Goal: Information Seeking & Learning: Learn about a topic

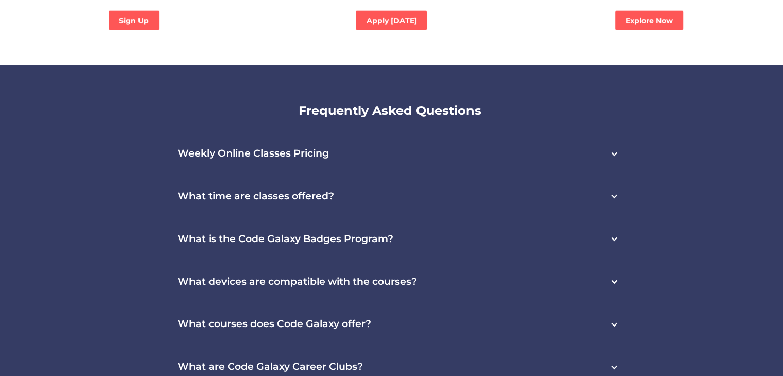
scroll to position [2778, 0]
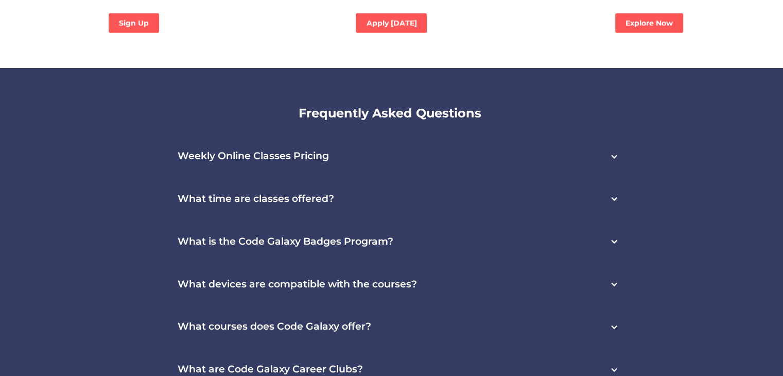
click at [218, 193] on h3 "What time are classes offered?" at bounding box center [256, 199] width 156 height 12
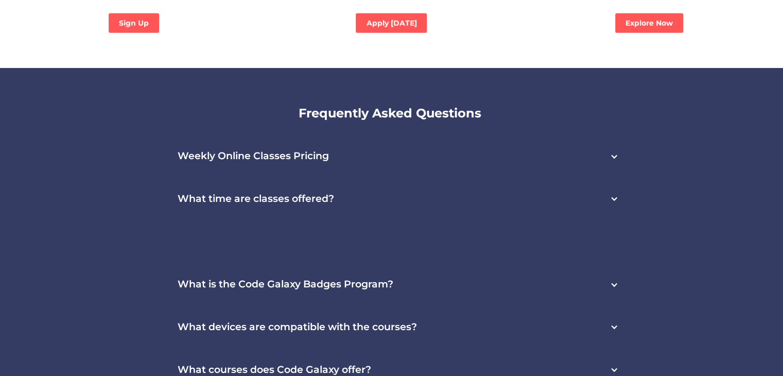
click at [200, 278] on h3 "What is the Code Galaxy Badges Program?" at bounding box center [286, 284] width 216 height 12
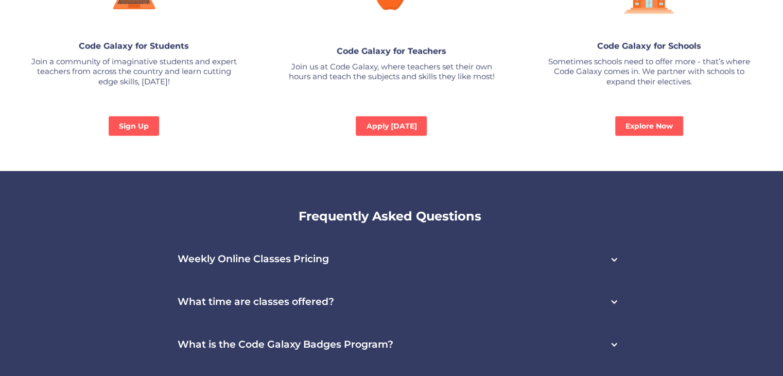
click at [185, 296] on h3 "What time are classes offered?" at bounding box center [256, 302] width 156 height 12
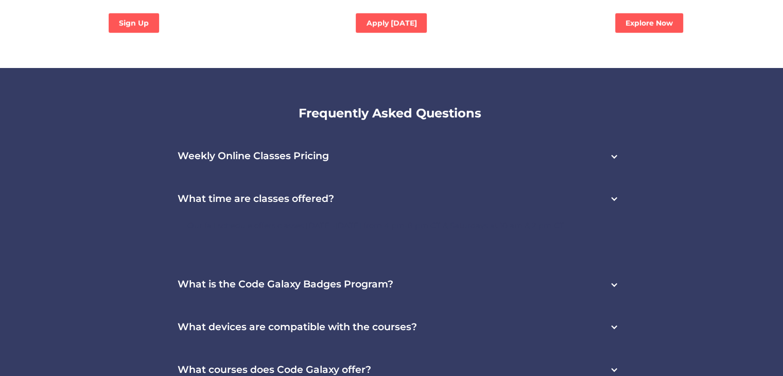
drag, startPoint x: 178, startPoint y: 163, endPoint x: 451, endPoint y: 208, distance: 276.3
click at [451, 208] on div "What time are classes offered? Our fall schedule offers classes Monday-Thursday…" at bounding box center [391, 220] width 473 height 85
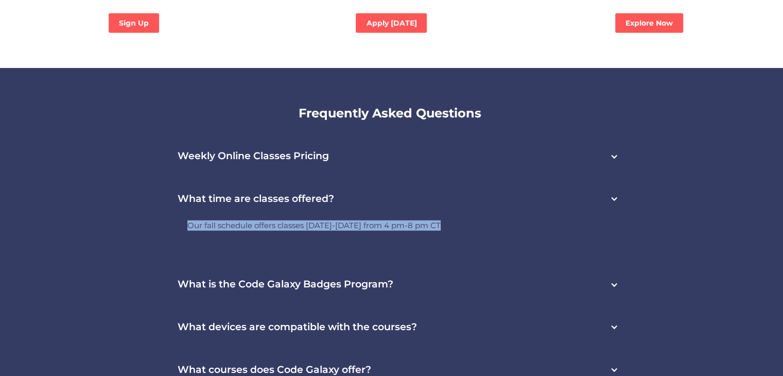
drag, startPoint x: 446, startPoint y: 208, endPoint x: 103, endPoint y: 146, distance: 348.8
click at [103, 146] on div "Frequently Asked Questions Weekly Online Classes Pricing This service includes …" at bounding box center [391, 321] width 783 height 507
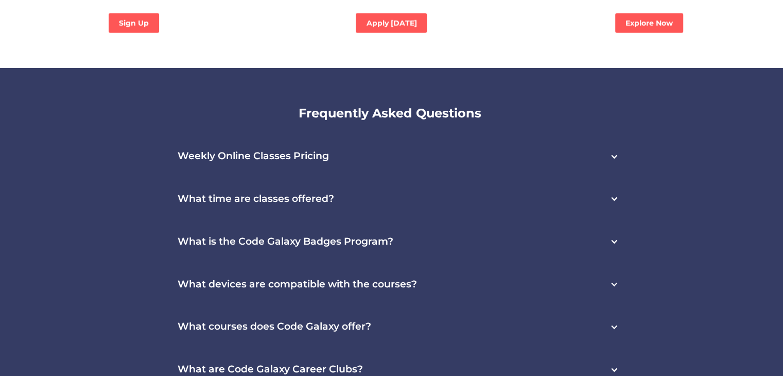
click at [278, 321] on h3 "What courses does Code Galaxy offer?" at bounding box center [274, 327] width 193 height 12
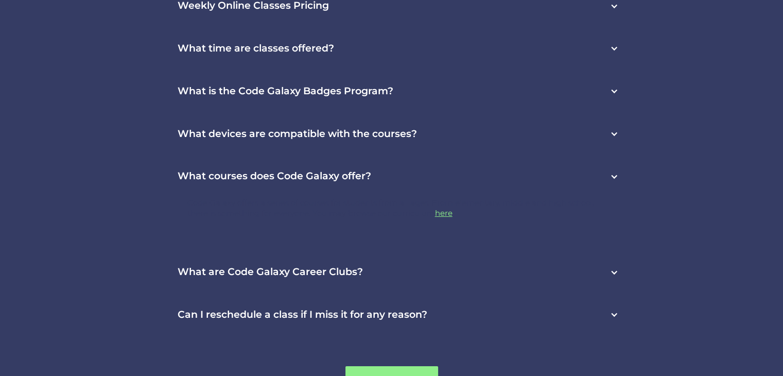
scroll to position [2933, 0]
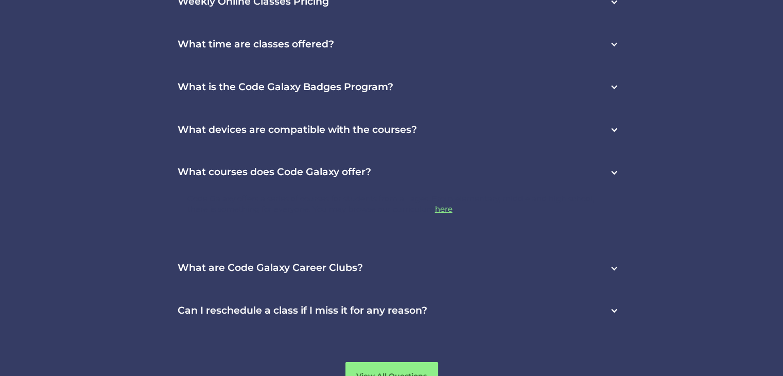
drag, startPoint x: 525, startPoint y: 223, endPoint x: 29, endPoint y: 115, distance: 507.5
click at [15, 108] on div "Frequently Asked Questions Weekly Online Classes Pricing This service includes …" at bounding box center [391, 172] width 783 height 517
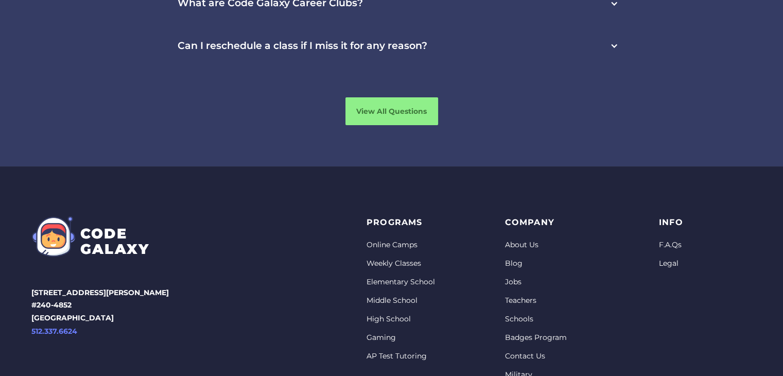
scroll to position [3221, 0]
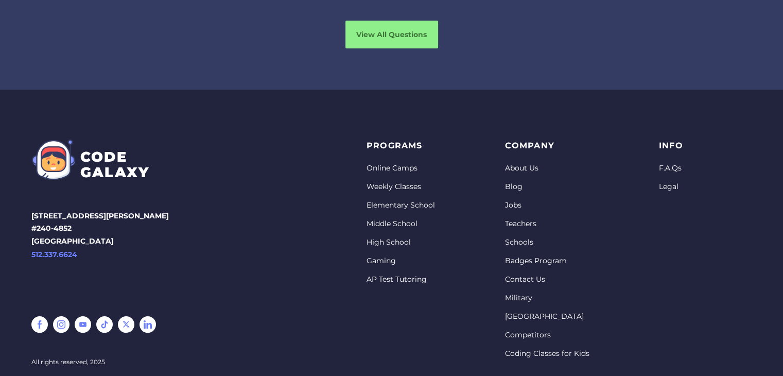
click at [383, 182] on link "Weekly Classes" at bounding box center [400, 187] width 68 height 10
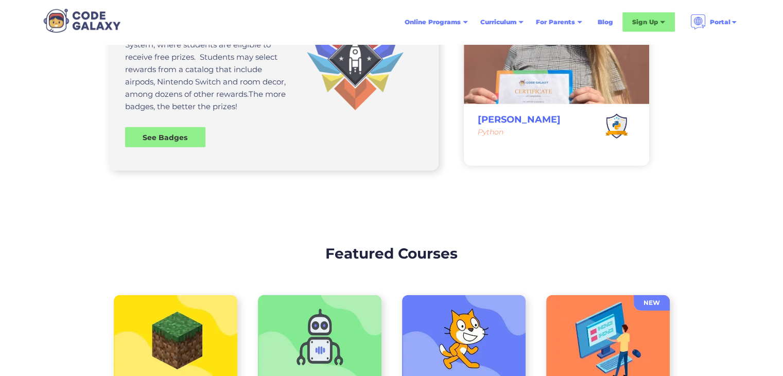
scroll to position [3036, 0]
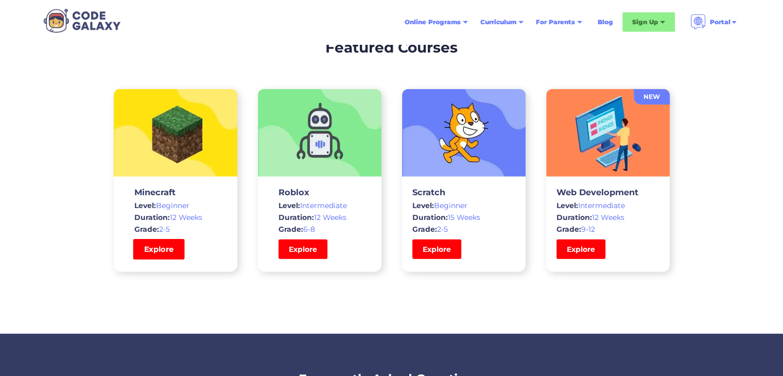
click at [170, 255] on link "Explore" at bounding box center [158, 249] width 51 height 21
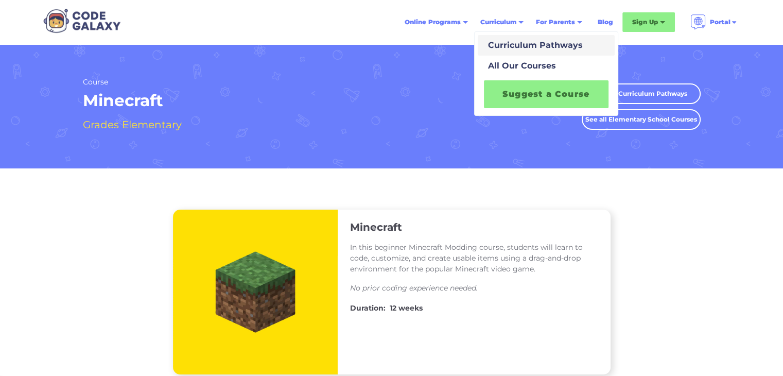
click at [519, 50] on div "Curriculum Pathways" at bounding box center [533, 45] width 99 height 12
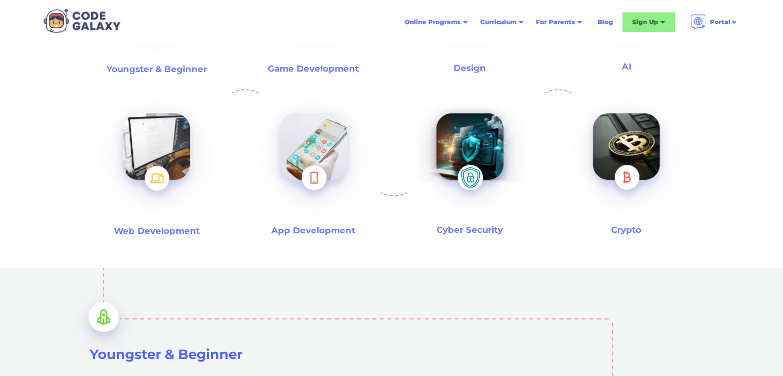
scroll to position [463, 0]
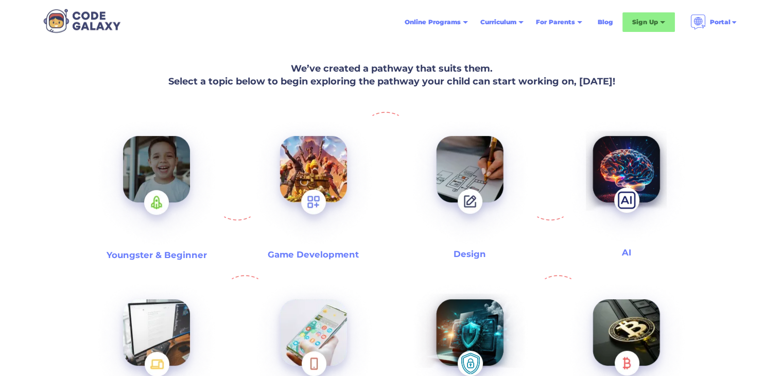
click at [149, 156] on img at bounding box center [157, 184] width 132 height 144
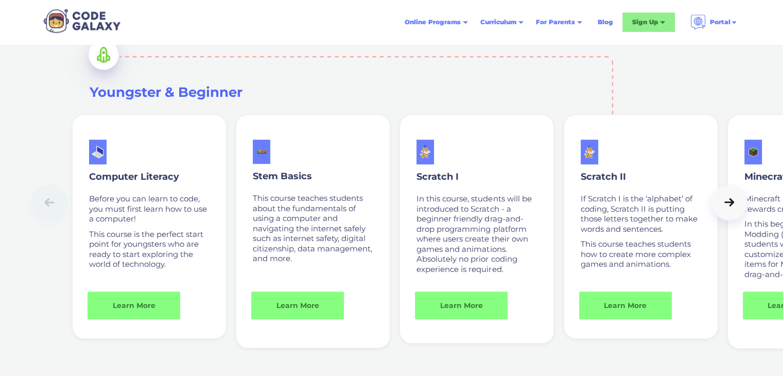
scroll to position [710, 0]
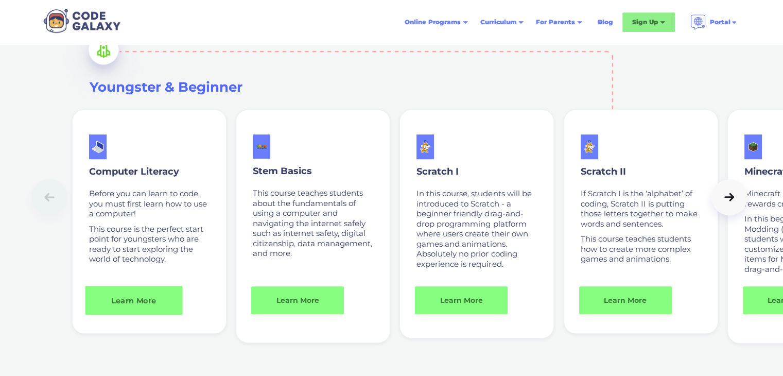
click at [179, 289] on link "Learn More" at bounding box center [133, 299] width 97 height 29
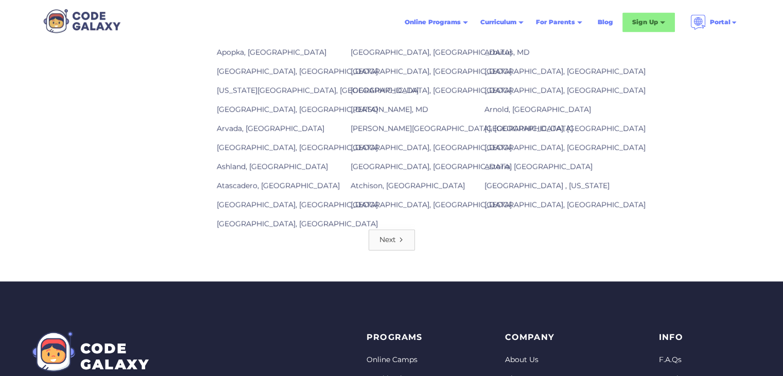
scroll to position [1595, 0]
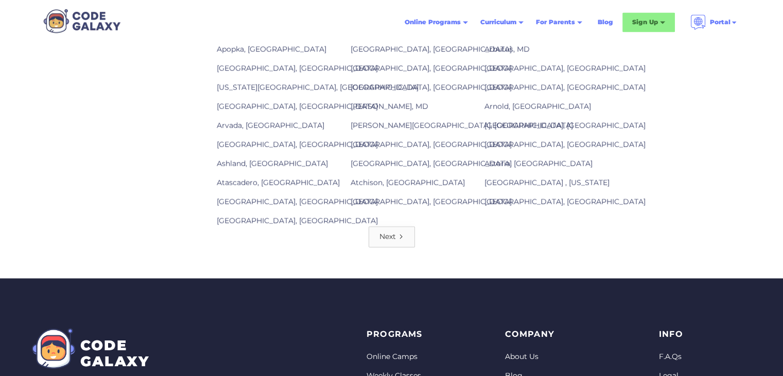
click at [366, 226] on div "Next" at bounding box center [391, 236] width 783 height 21
click at [378, 226] on link "Next" at bounding box center [391, 236] width 46 height 21
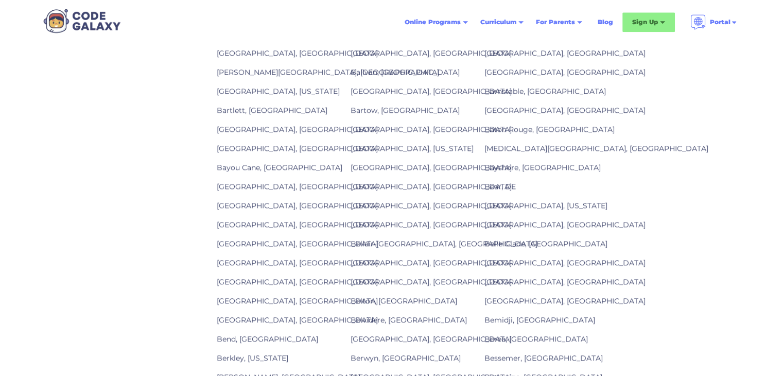
scroll to position [1595, 0]
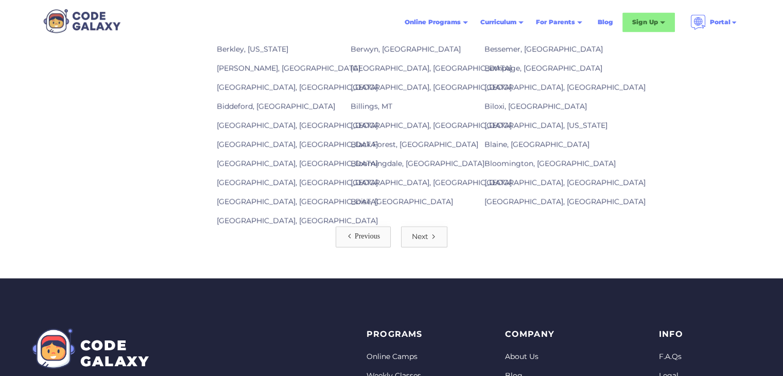
click at [429, 227] on link "Next" at bounding box center [424, 236] width 46 height 21
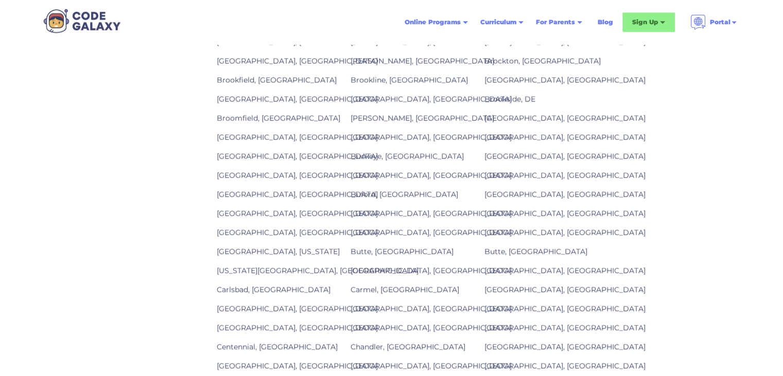
scroll to position [1492, 0]
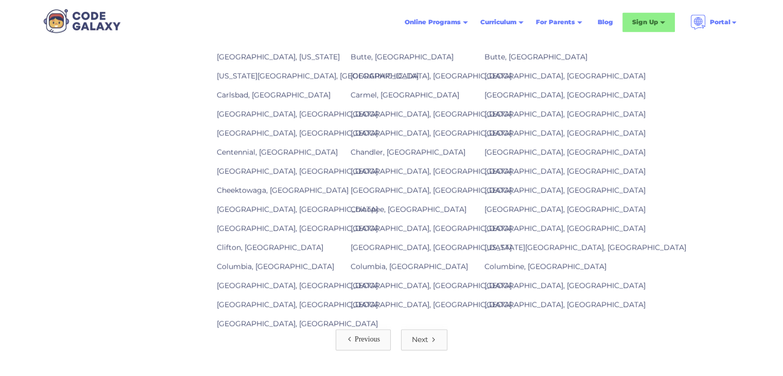
click at [499, 299] on link "[GEOGRAPHIC_DATA], [GEOGRAPHIC_DATA]" at bounding box center [564, 303] width 161 height 9
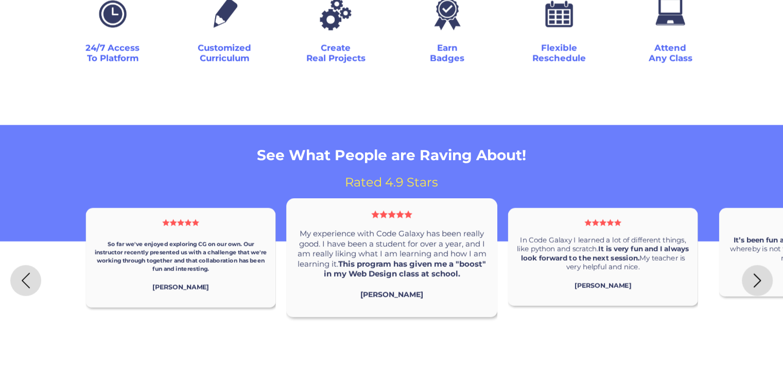
scroll to position [2212, 0]
